Goal: Task Accomplishment & Management: Complete application form

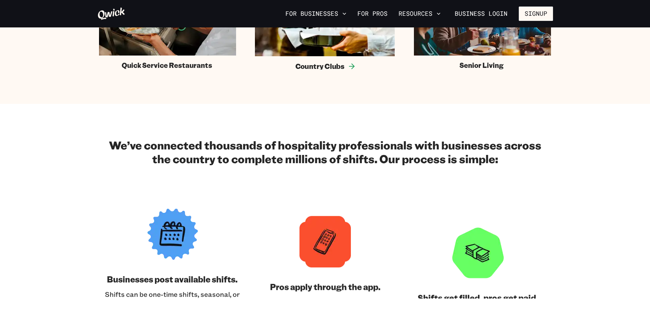
scroll to position [616, 0]
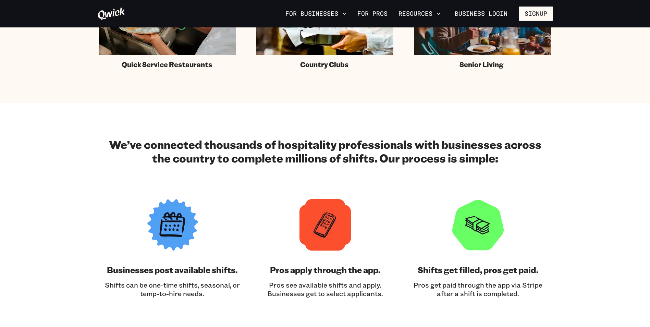
click at [177, 232] on img at bounding box center [172, 224] width 51 height 51
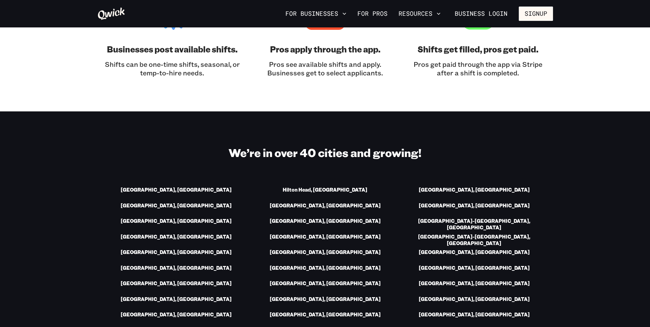
scroll to position [856, 0]
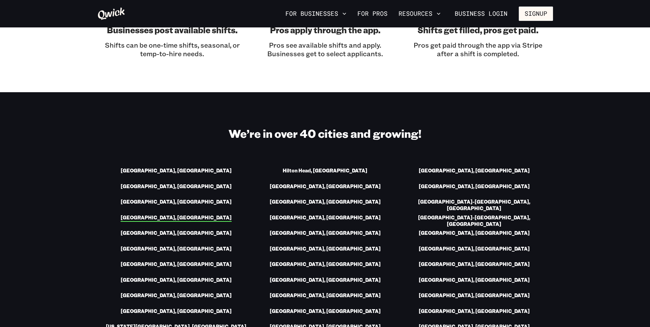
click at [183, 214] on link "[GEOGRAPHIC_DATA], [GEOGRAPHIC_DATA]" at bounding box center [176, 217] width 111 height 7
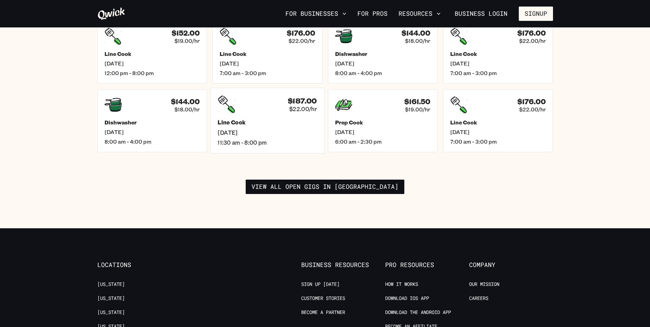
scroll to position [1061, 0]
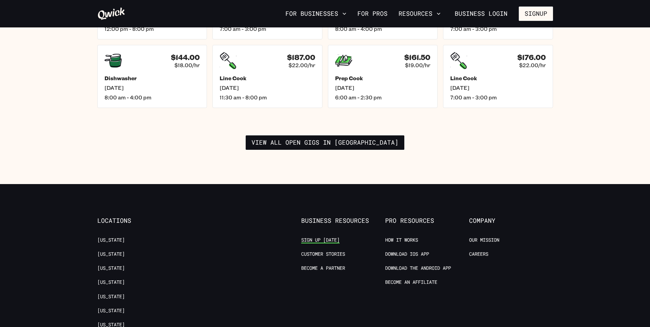
click at [317, 237] on link "Sign up [DATE]" at bounding box center [320, 240] width 38 height 7
click at [340, 265] on link "Become a Partner" at bounding box center [323, 268] width 44 height 7
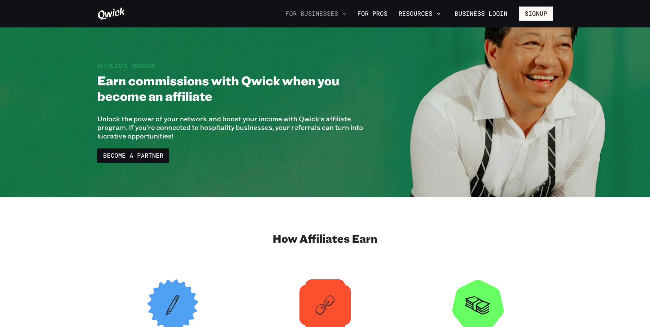
click at [342, 13] on button "For Businesses" at bounding box center [315, 14] width 66 height 12
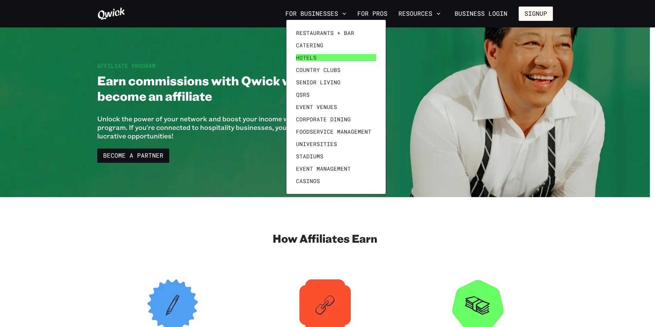
click at [320, 55] on link "Hotels" at bounding box center [336, 57] width 86 height 12
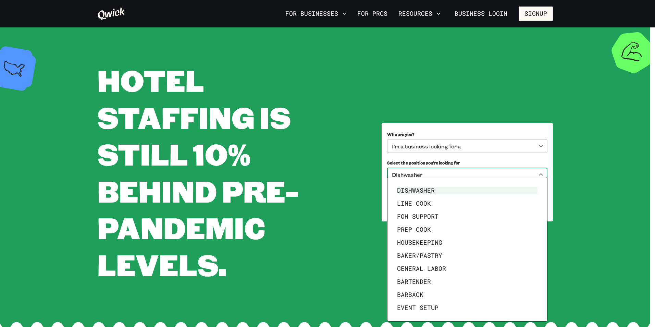
click at [540, 175] on body "**********" at bounding box center [327, 163] width 655 height 327
click at [427, 205] on li "Line Cook" at bounding box center [467, 203] width 146 height 13
type input "*********"
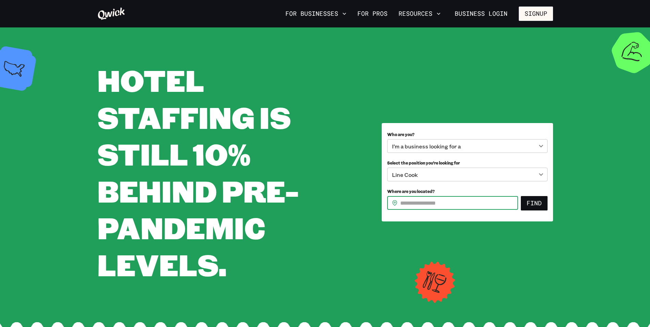
click at [425, 203] on input "Where are you located?" at bounding box center [459, 203] width 118 height 14
type input "*****"
click at [534, 205] on button "Find" at bounding box center [533, 203] width 27 height 14
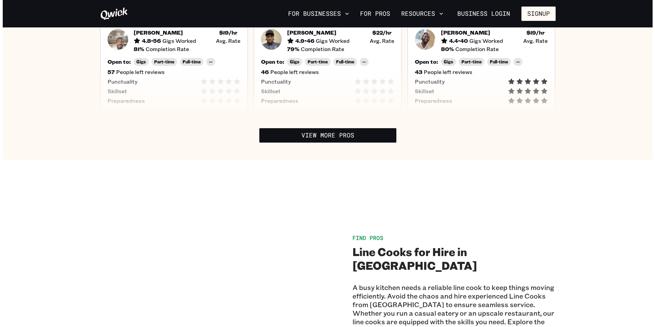
scroll to position [274, 0]
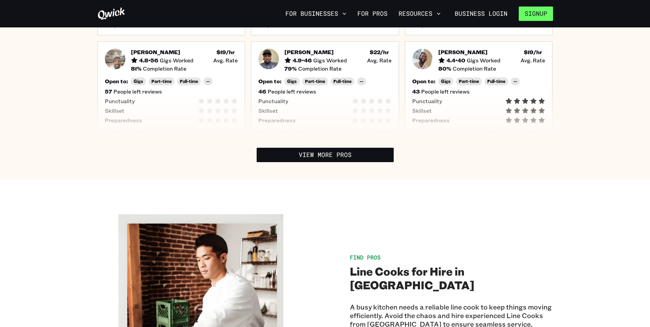
click at [530, 12] on button "Signup" at bounding box center [535, 14] width 34 height 14
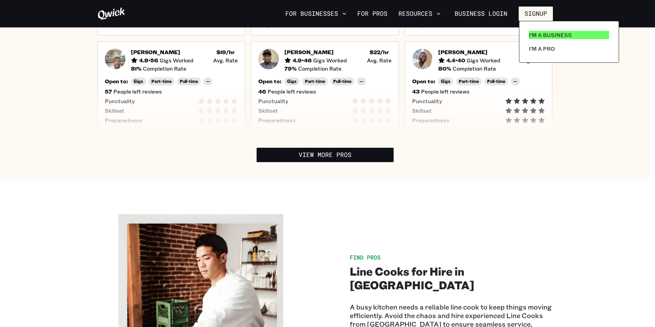
click at [539, 35] on p "I'm a Business" at bounding box center [550, 35] width 43 height 8
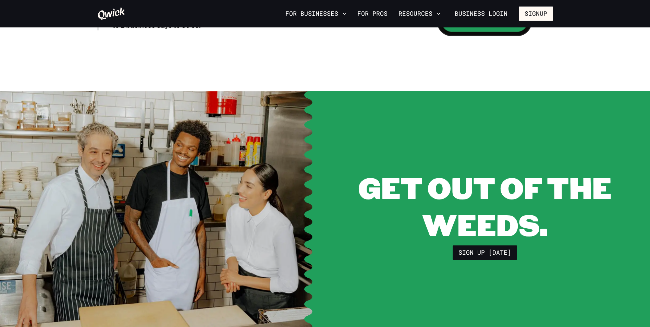
scroll to position [1438, 0]
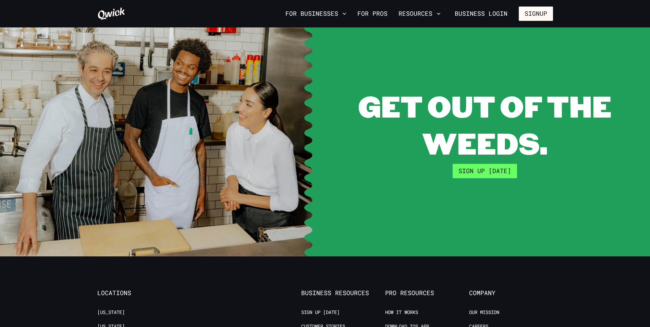
click at [486, 165] on link "Sign up [DATE]" at bounding box center [484, 171] width 64 height 14
